Goal: Task Accomplishment & Management: Manage account settings

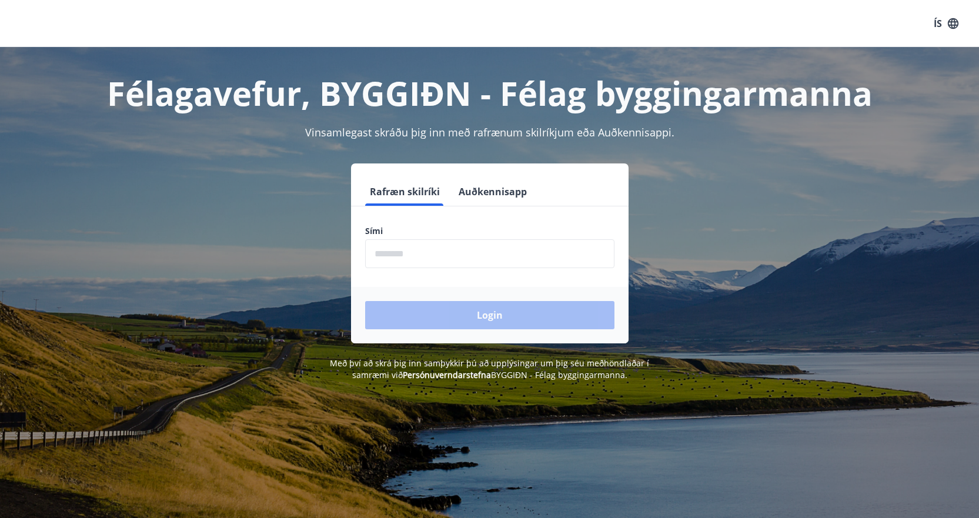
click at [396, 254] on input "phone" at bounding box center [489, 253] width 249 height 29
type input "********"
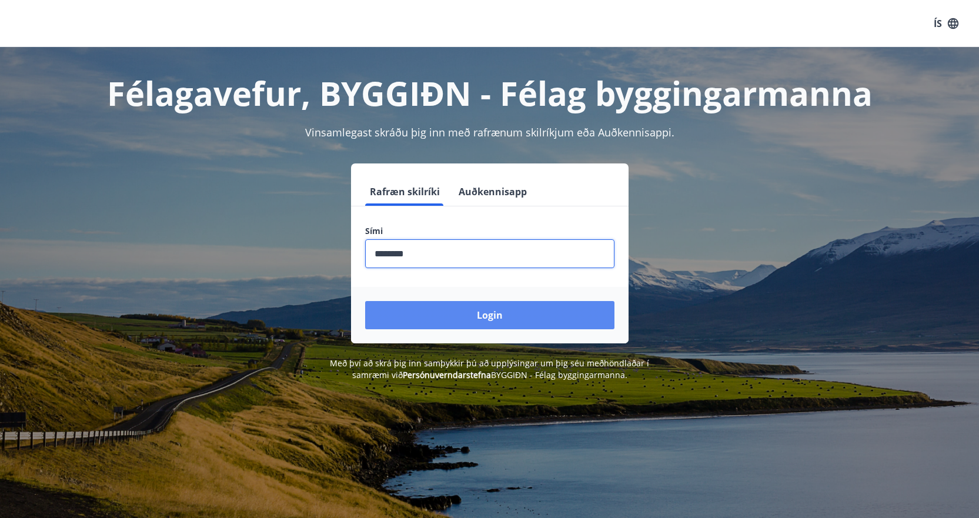
drag, startPoint x: 439, startPoint y: 319, endPoint x: 439, endPoint y: 312, distance: 6.5
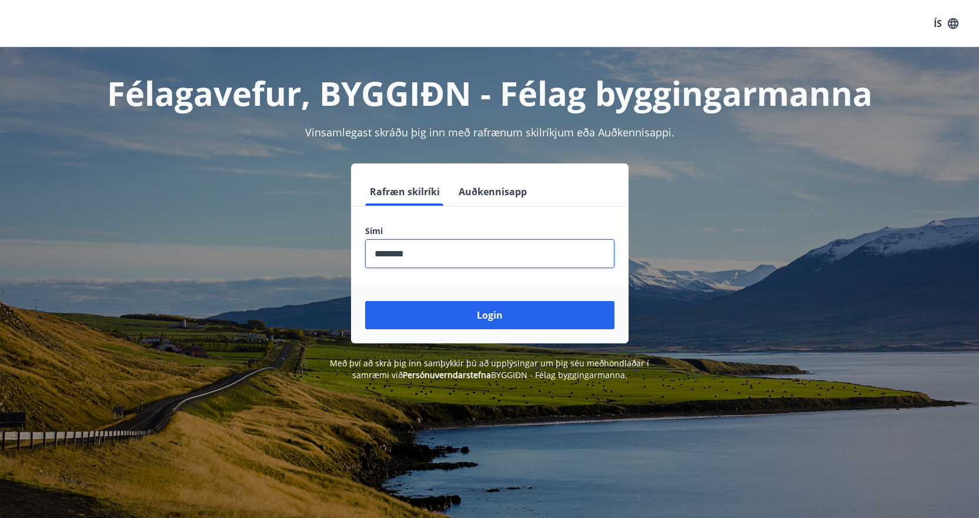
click at [439, 317] on button "Login" at bounding box center [489, 315] width 249 height 28
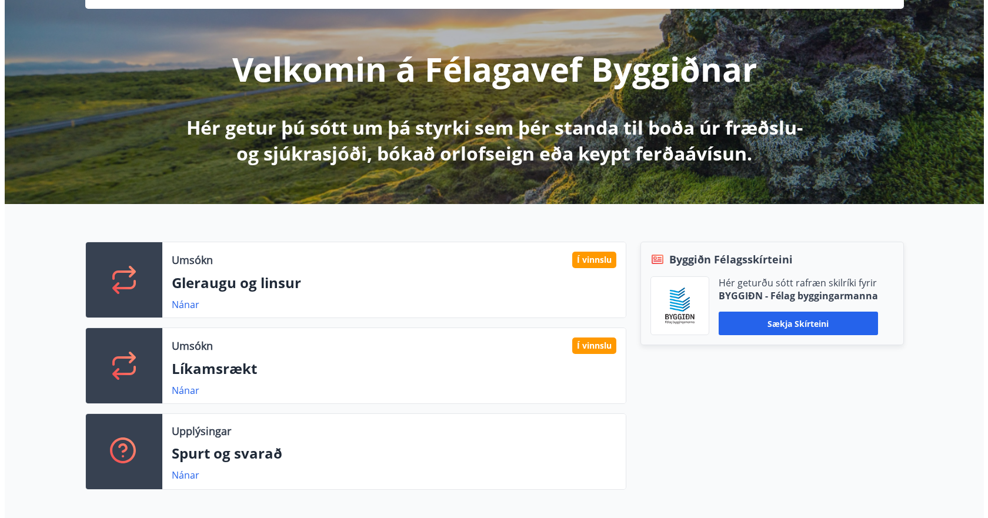
scroll to position [118, 0]
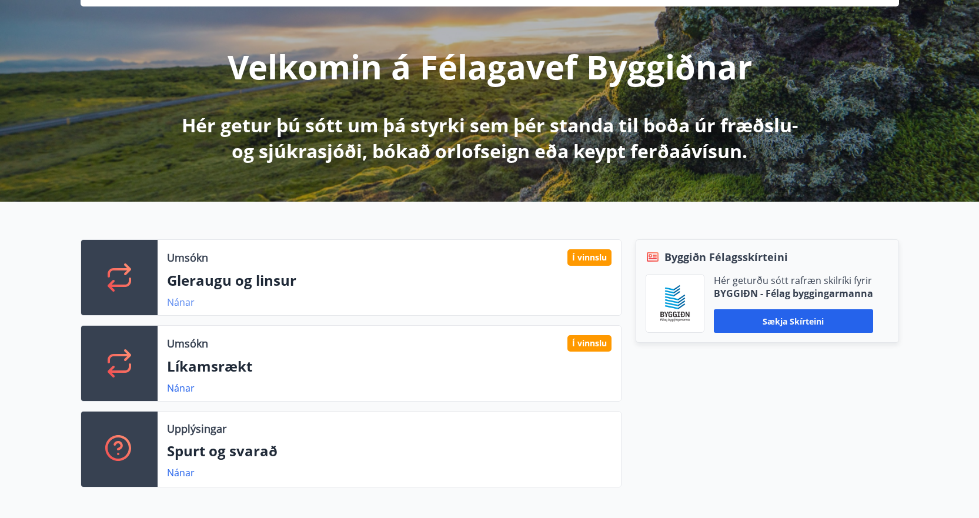
click at [172, 305] on link "Nánar" at bounding box center [181, 302] width 28 height 13
click at [184, 391] on link "Nánar" at bounding box center [181, 388] width 28 height 13
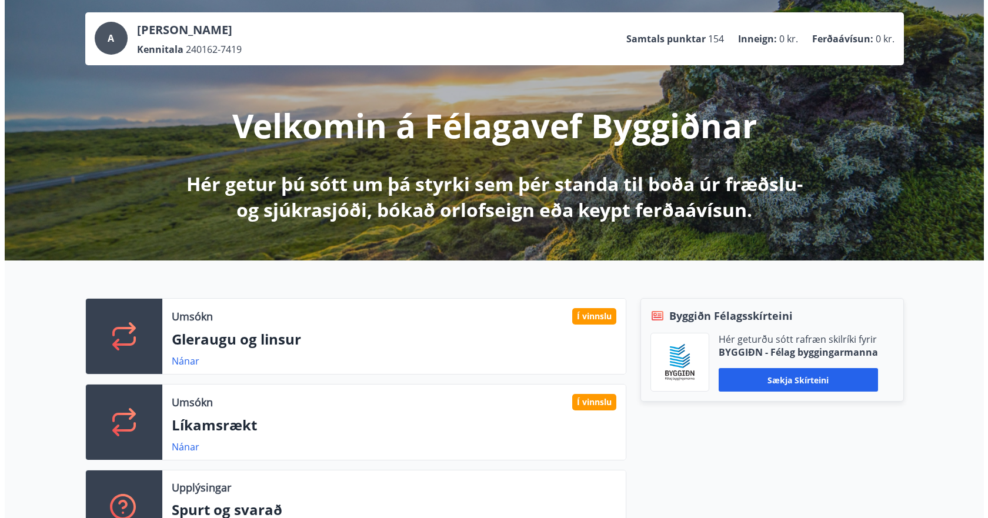
scroll to position [0, 0]
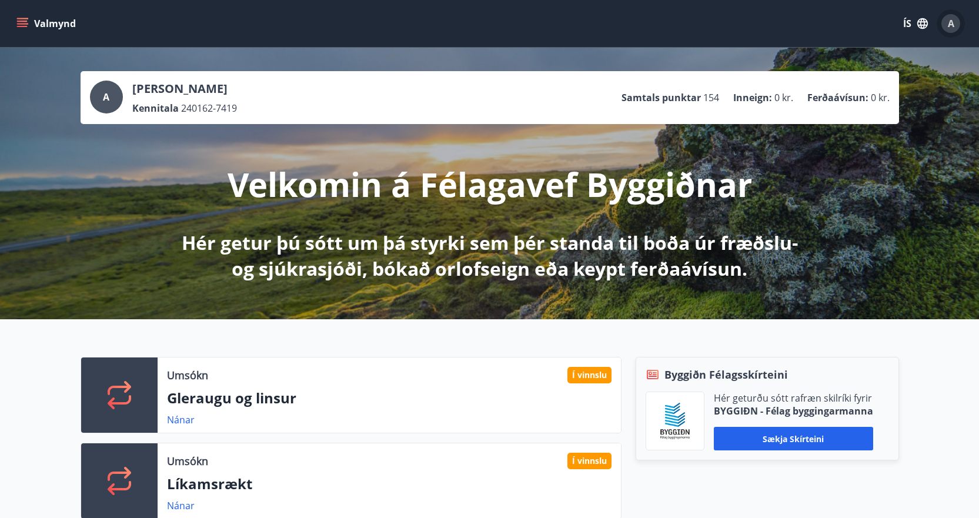
click at [949, 28] on span "A" at bounding box center [951, 23] width 6 height 13
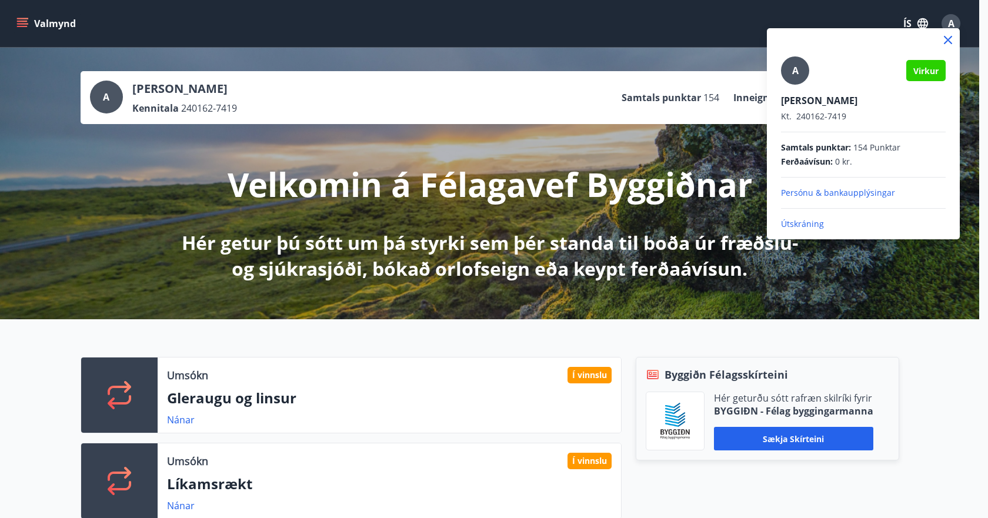
click at [815, 221] on p "Útskráning" at bounding box center [863, 224] width 165 height 12
